Goal: Transaction & Acquisition: Download file/media

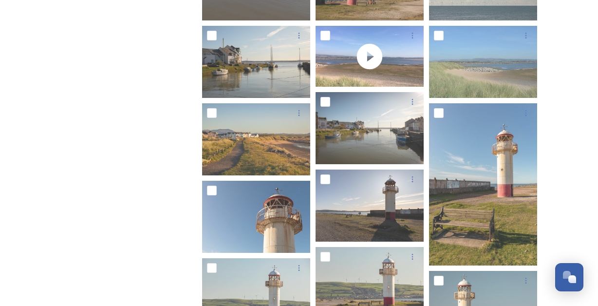
scroll to position [1, 0]
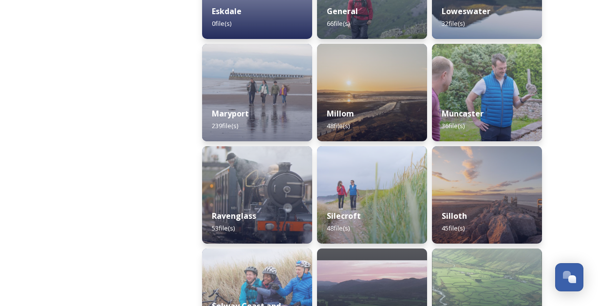
scroll to position [504, 0]
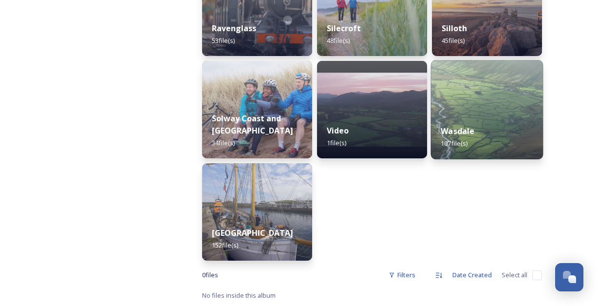
click at [535, 100] on img at bounding box center [487, 109] width 113 height 99
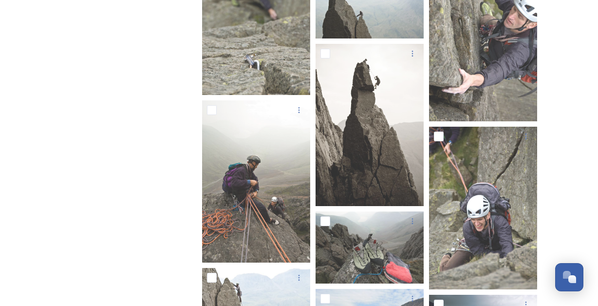
scroll to position [1993, 0]
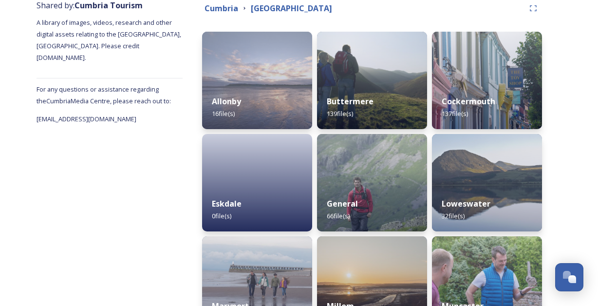
scroll to position [124, 0]
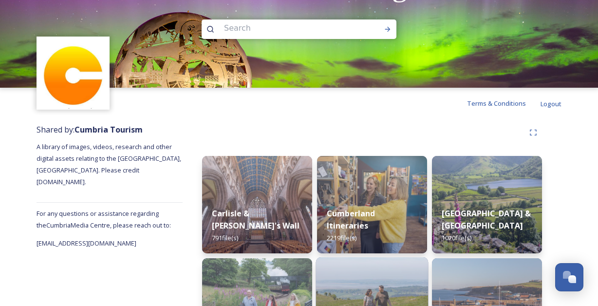
scroll to position [200, 0]
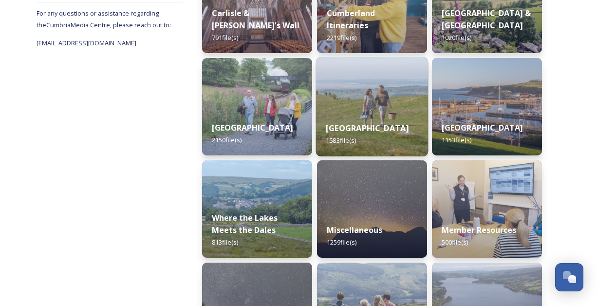
click at [372, 85] on img at bounding box center [372, 106] width 113 height 99
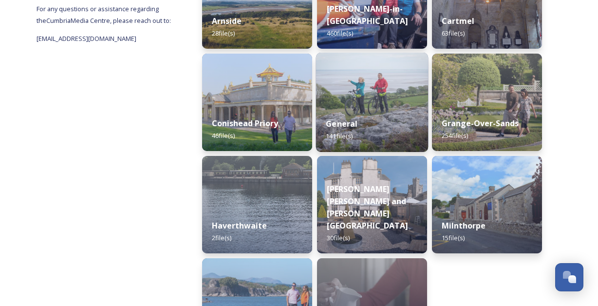
scroll to position [205, 0]
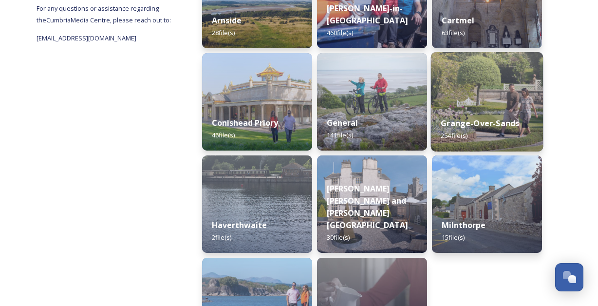
click at [502, 101] on img at bounding box center [487, 101] width 113 height 99
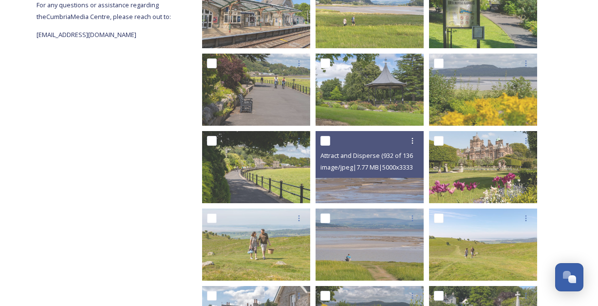
scroll to position [270, 0]
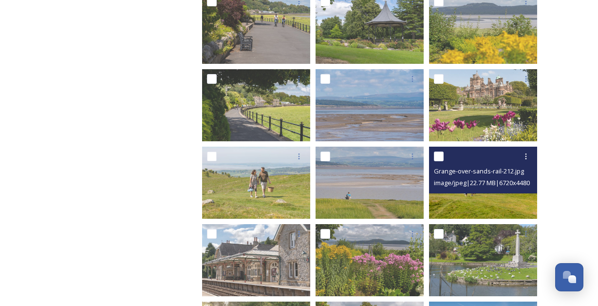
click at [488, 184] on span "image/jpeg | 22.77 MB | 6720 x 4480" at bounding box center [482, 182] width 96 height 9
click at [479, 193] on img at bounding box center [483, 183] width 108 height 72
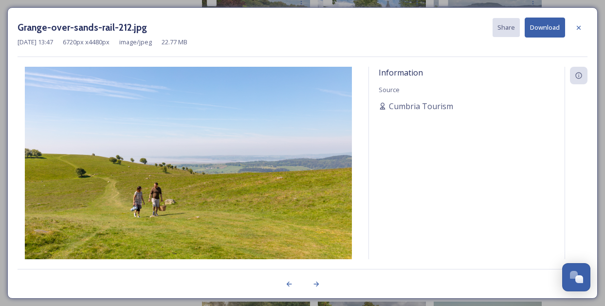
click at [546, 27] on button "Download" at bounding box center [545, 28] width 40 height 20
click at [576, 25] on icon at bounding box center [579, 28] width 8 height 8
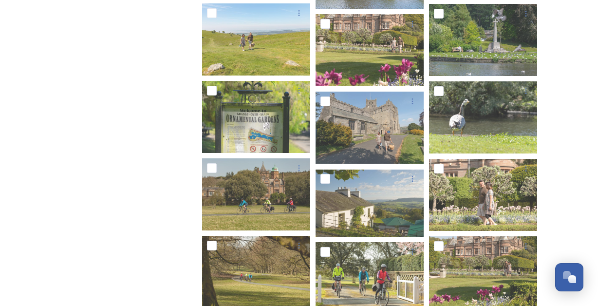
scroll to position [6810, 0]
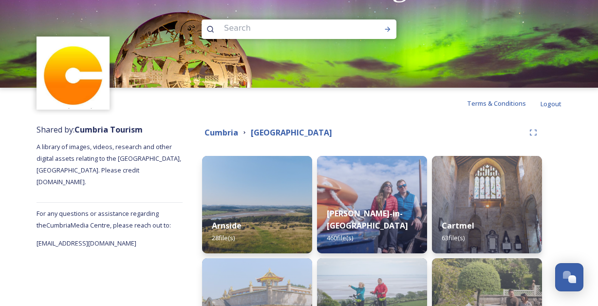
scroll to position [177, 0]
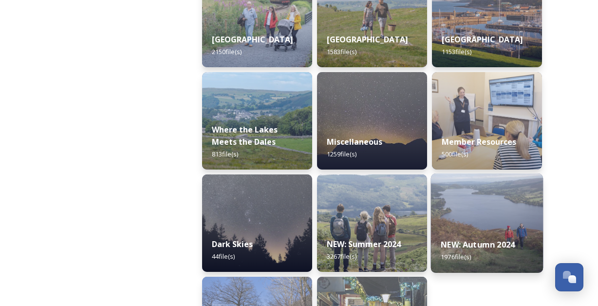
scroll to position [289, 0]
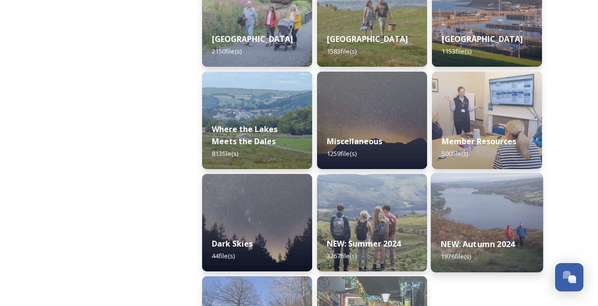
click at [479, 208] on img at bounding box center [487, 222] width 113 height 99
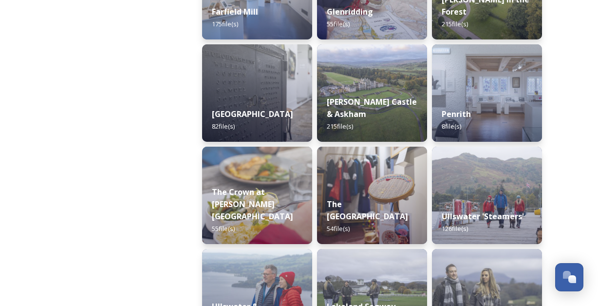
scroll to position [363, 0]
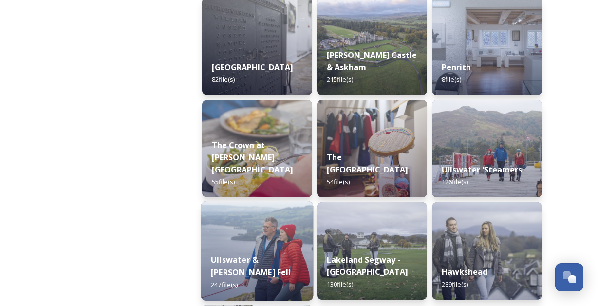
click at [247, 244] on img at bounding box center [257, 250] width 113 height 99
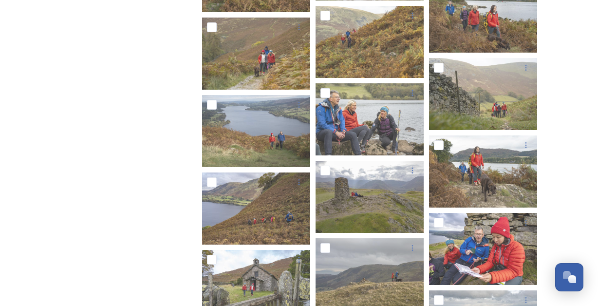
scroll to position [2459, 0]
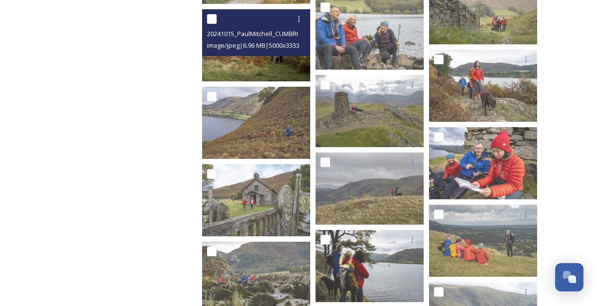
click at [245, 64] on img at bounding box center [256, 45] width 108 height 72
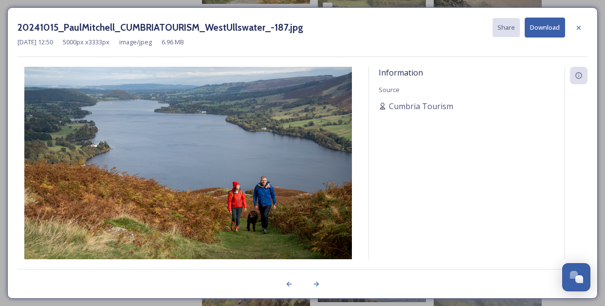
click at [534, 29] on button "Download" at bounding box center [545, 28] width 40 height 20
click at [581, 28] on icon at bounding box center [579, 28] width 8 height 8
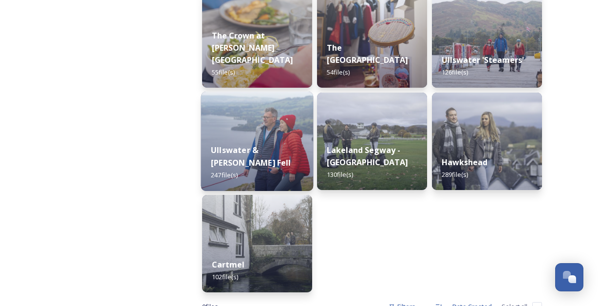
scroll to position [504, 0]
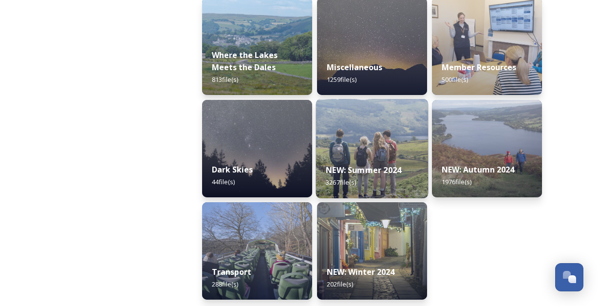
scroll to position [366, 0]
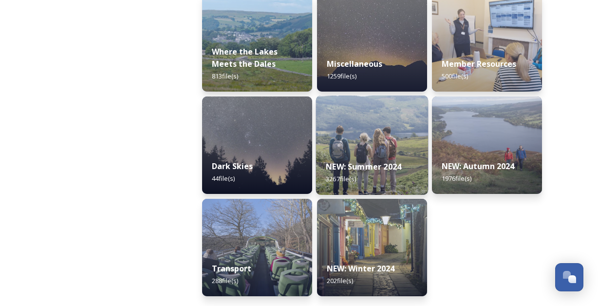
click at [377, 150] on img at bounding box center [372, 144] width 113 height 99
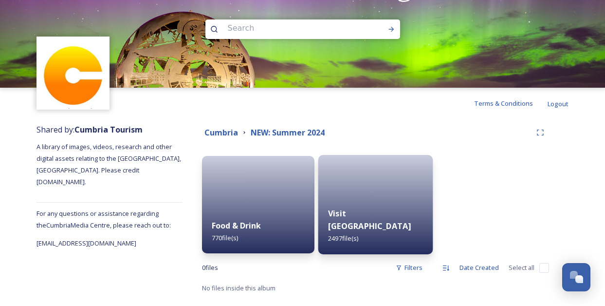
click at [379, 210] on div "Visit [GEOGRAPHIC_DATA] 2497 file(s)" at bounding box center [376, 226] width 115 height 57
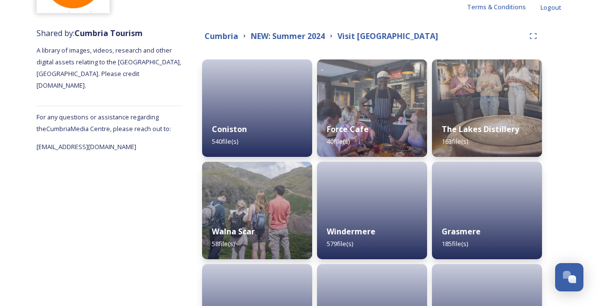
scroll to position [197, 0]
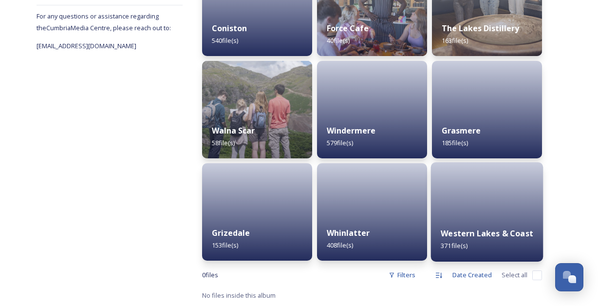
click at [469, 216] on div at bounding box center [487, 211] width 113 height 99
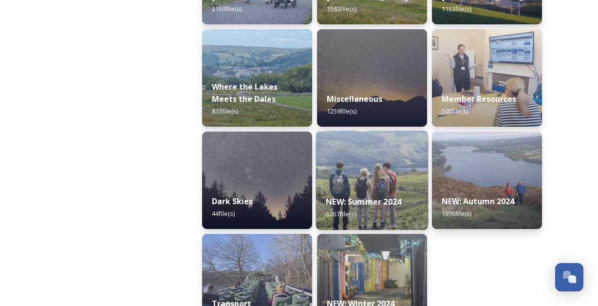
scroll to position [366, 0]
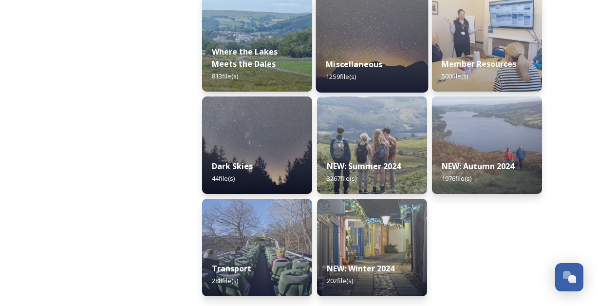
click at [401, 49] on div "Miscellaneous 1259 file(s)" at bounding box center [372, 70] width 113 height 44
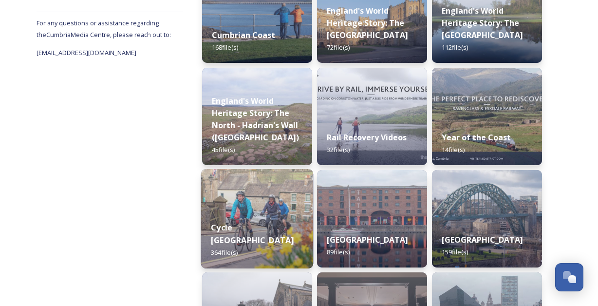
scroll to position [187, 0]
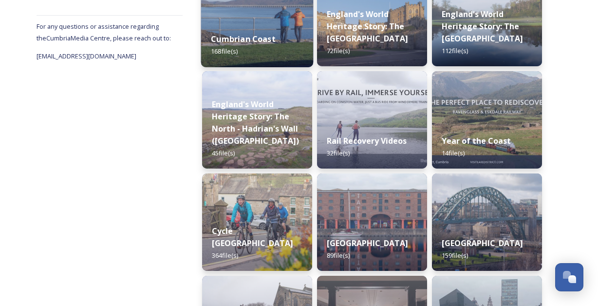
click at [264, 40] on strong "Cumbrian Coast" at bounding box center [243, 39] width 65 height 11
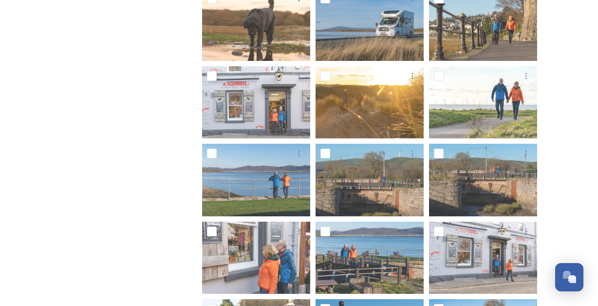
scroll to position [650, 0]
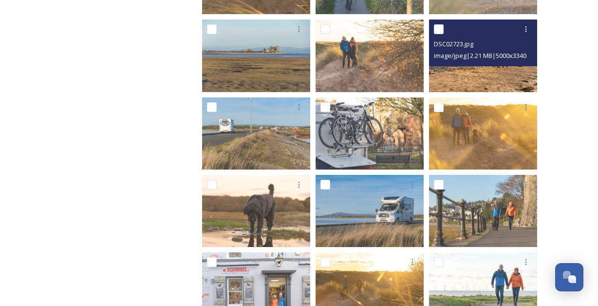
click at [488, 75] on img at bounding box center [483, 55] width 108 height 72
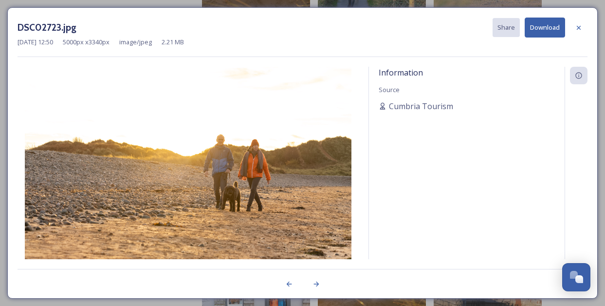
click at [541, 32] on button "Download" at bounding box center [545, 28] width 40 height 20
click at [259, 43] on div "[DATE] 12:50 5000 px x 3340 px image/jpeg 2.21 MB" at bounding box center [303, 42] width 570 height 9
click at [579, 29] on icon at bounding box center [579, 28] width 8 height 8
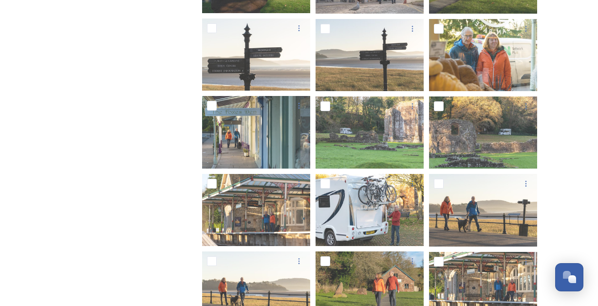
scroll to position [2573, 0]
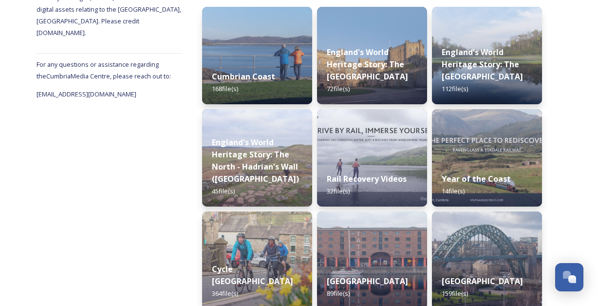
scroll to position [154, 0]
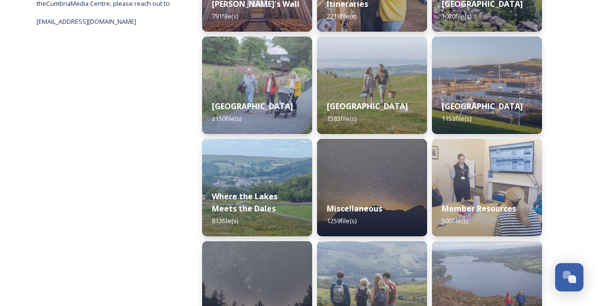
scroll to position [338, 0]
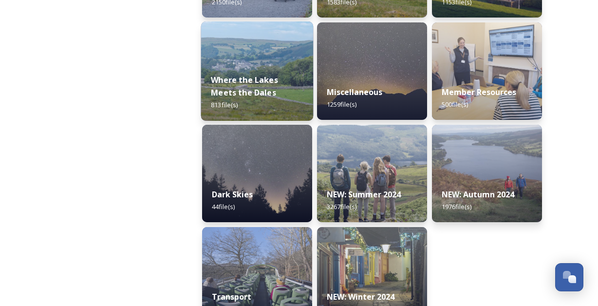
click at [288, 80] on div "Where the Lakes Meets the Dales 813 file(s)" at bounding box center [257, 92] width 113 height 57
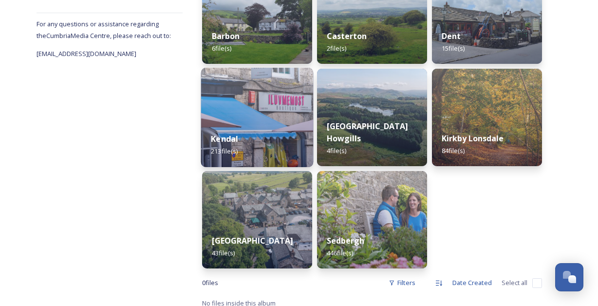
scroll to position [197, 0]
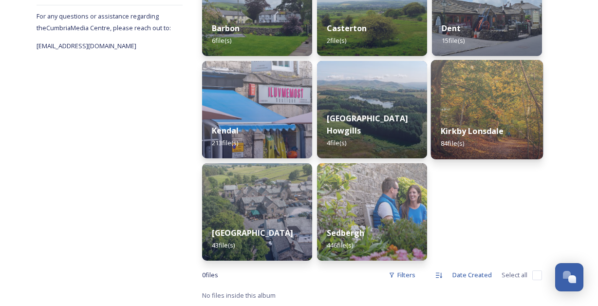
click at [507, 95] on img at bounding box center [487, 109] width 113 height 99
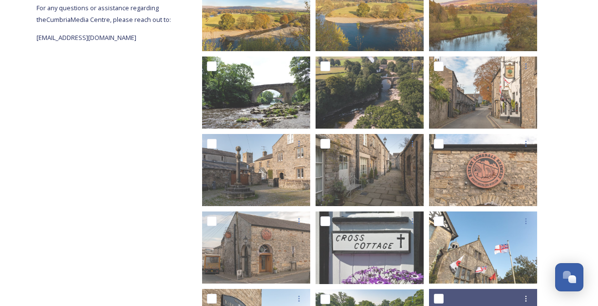
scroll to position [401, 0]
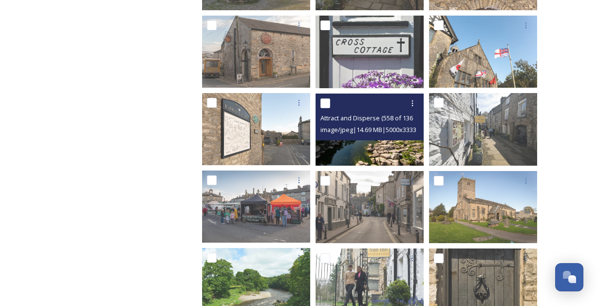
click at [375, 143] on img at bounding box center [370, 130] width 108 height 72
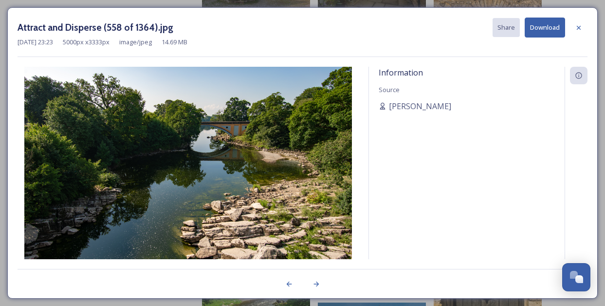
click at [545, 35] on button "Download" at bounding box center [545, 28] width 40 height 20
click at [355, 38] on div "[DATE] 23:23 5000 px x 3333 px image/jpeg 14.69 MB" at bounding box center [303, 42] width 570 height 9
click at [578, 28] on icon at bounding box center [579, 27] width 4 height 4
